Goal: Check status: Check status

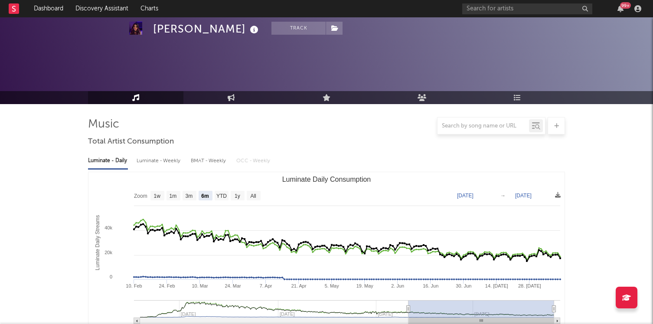
select select "6m"
select select "YTD"
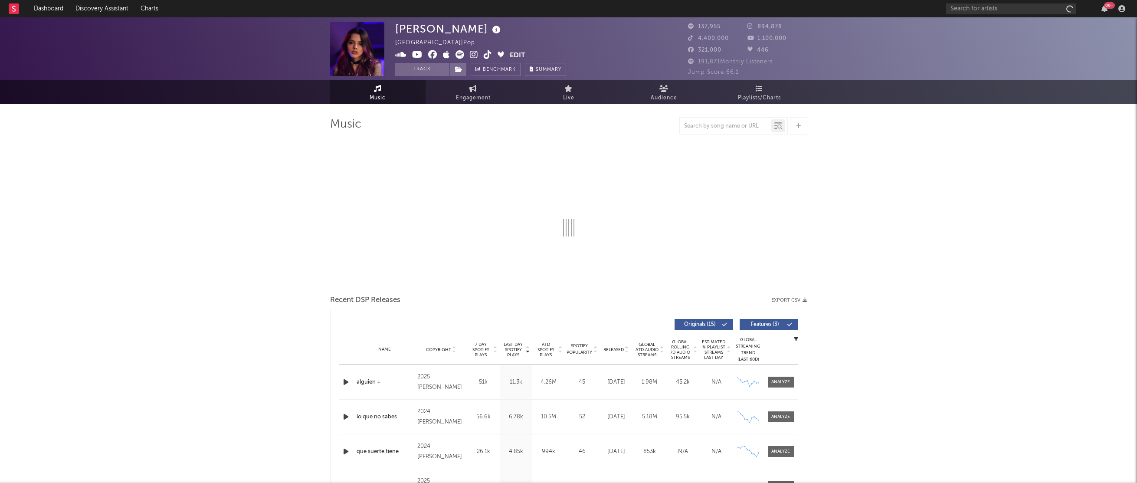
select select "6m"
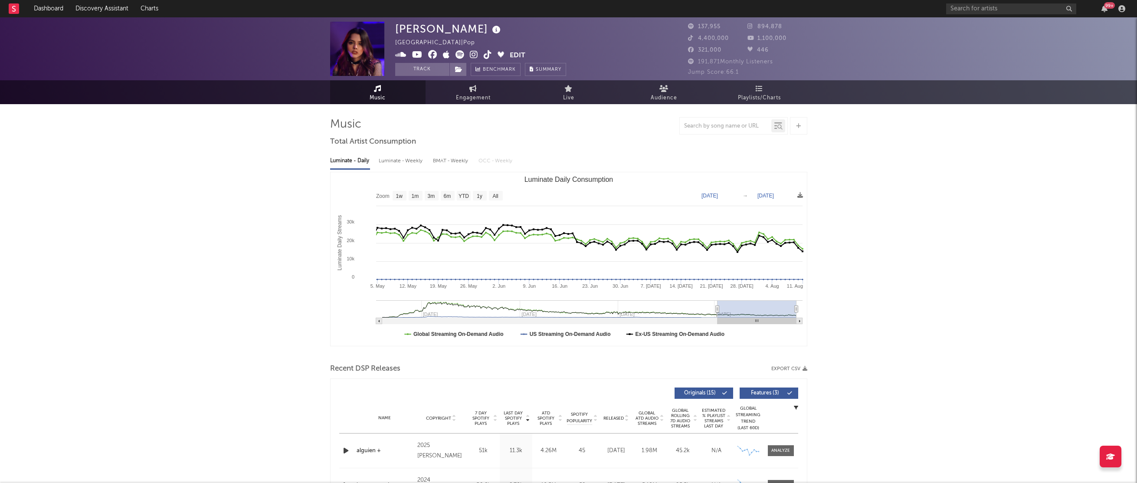
type input "2025-05-08"
select select "3m"
type input "2025-05-19"
select select "3m"
type input "2025-05-06"
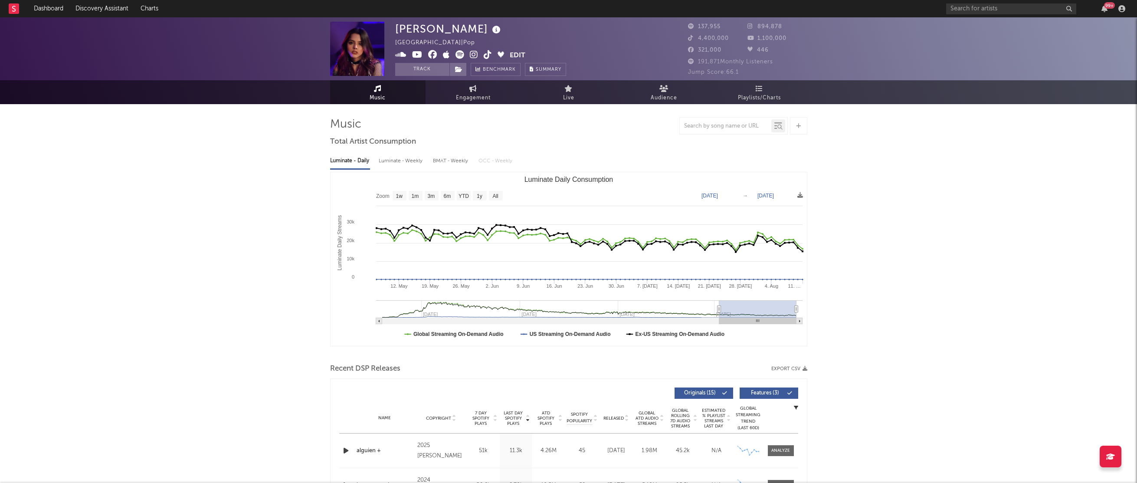
drag, startPoint x: 651, startPoint y: 308, endPoint x: 719, endPoint y: 309, distance: 68.1
click at [719, 309] on icon "Luminate Daily Consumption" at bounding box center [718, 309] width 3 height 7
